Goal: Use online tool/utility: Utilize a website feature to perform a specific function

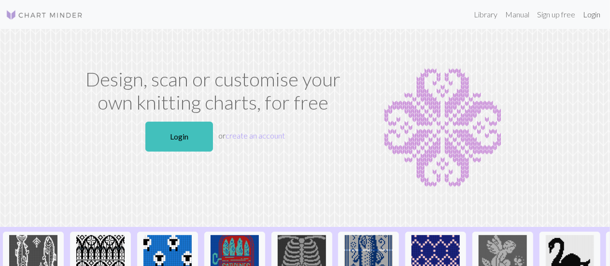
click at [585, 15] on link "Login" at bounding box center [591, 14] width 25 height 19
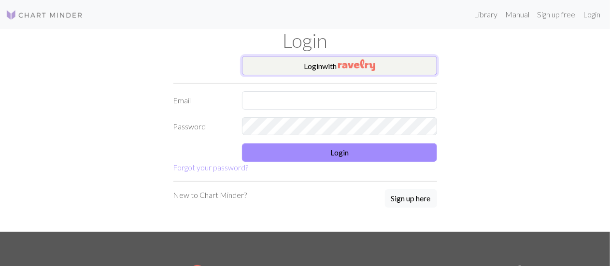
click at [374, 66] on img "button" at bounding box center [356, 65] width 37 height 12
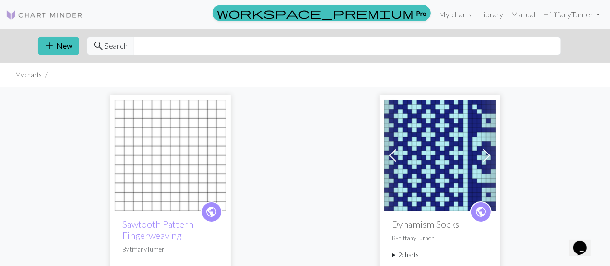
click at [449, 160] on img at bounding box center [439, 155] width 111 height 111
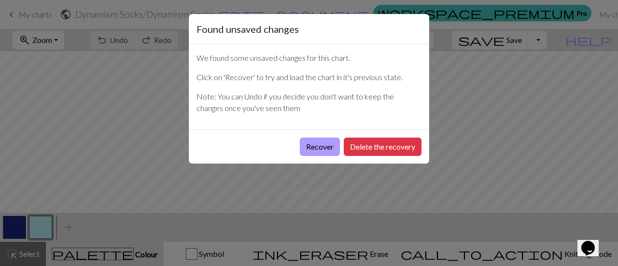
click at [322, 146] on button "Recover" at bounding box center [320, 147] width 40 height 18
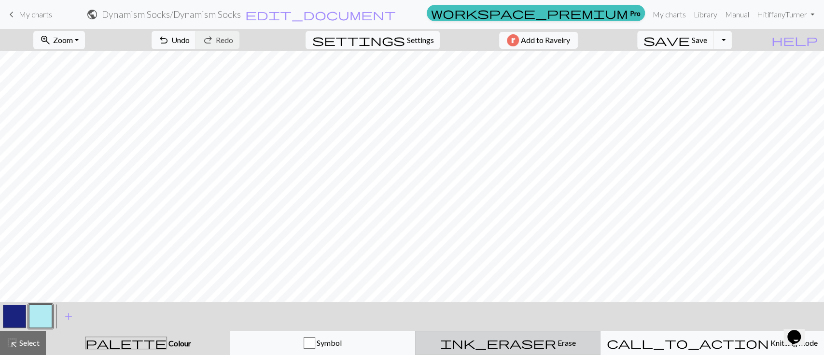
drag, startPoint x: 613, startPoint y: 0, endPoint x: 524, endPoint y: 334, distance: 345.3
click at [524, 265] on button "ink_eraser Erase Erase" at bounding box center [507, 343] width 185 height 24
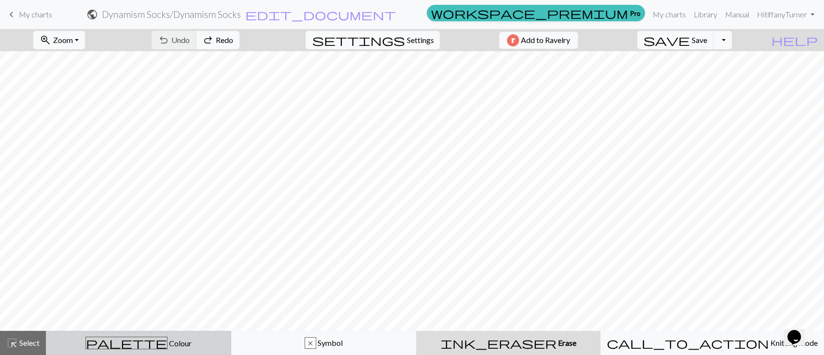
click at [88, 265] on div "palette Colour Colour" at bounding box center [138, 342] width 173 height 13
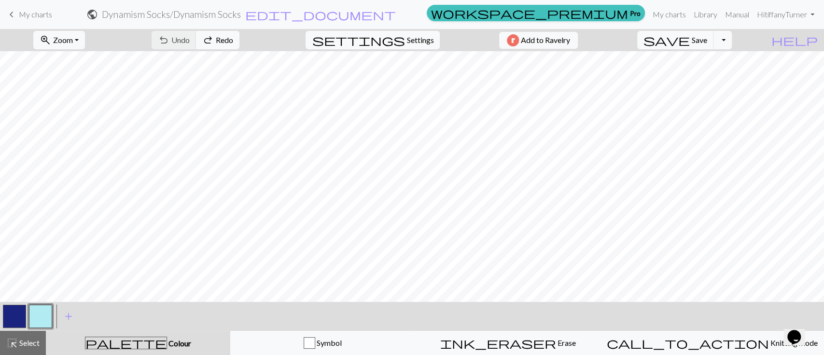
click at [36, 265] on button "button" at bounding box center [40, 316] width 23 height 23
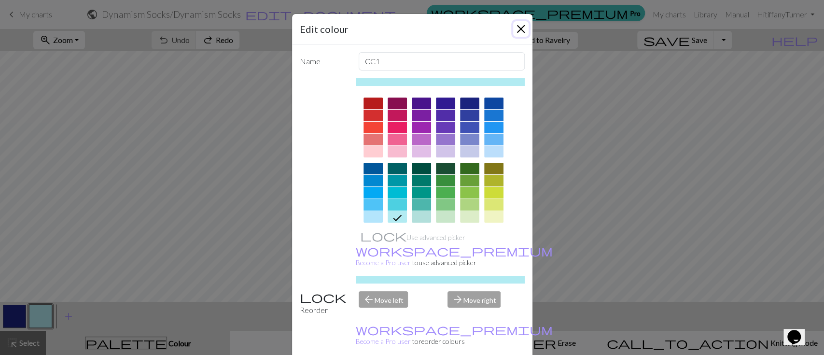
click at [515, 31] on button "Close" at bounding box center [520, 28] width 15 height 15
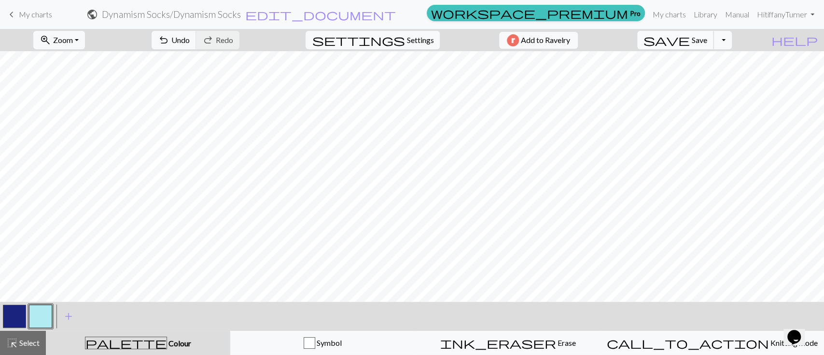
click at [609, 42] on span "Save" at bounding box center [699, 39] width 15 height 9
